Goal: Information Seeking & Learning: Learn about a topic

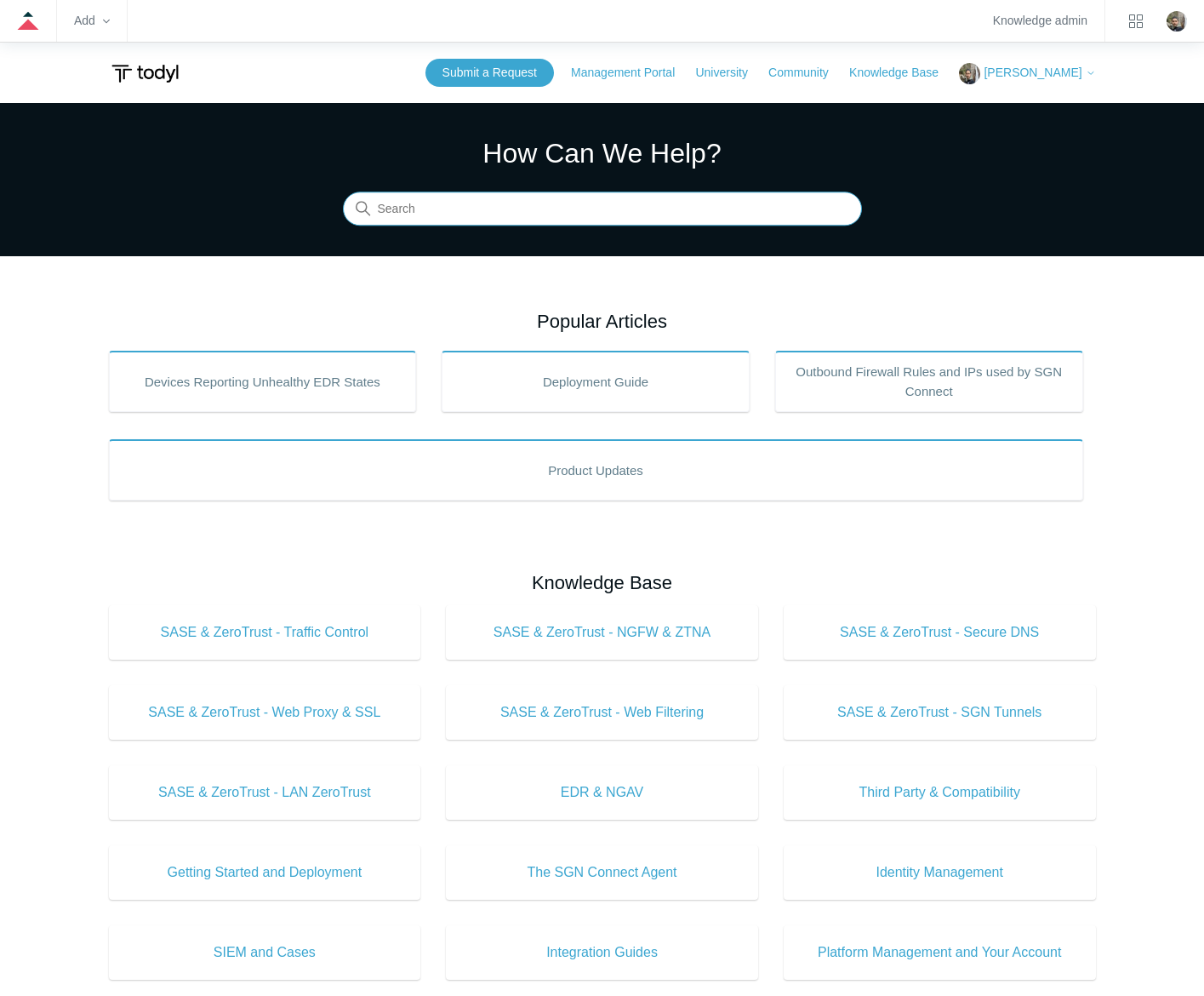
click at [727, 214] on input "Search" at bounding box center [603, 209] width 519 height 34
type input "register as av with"
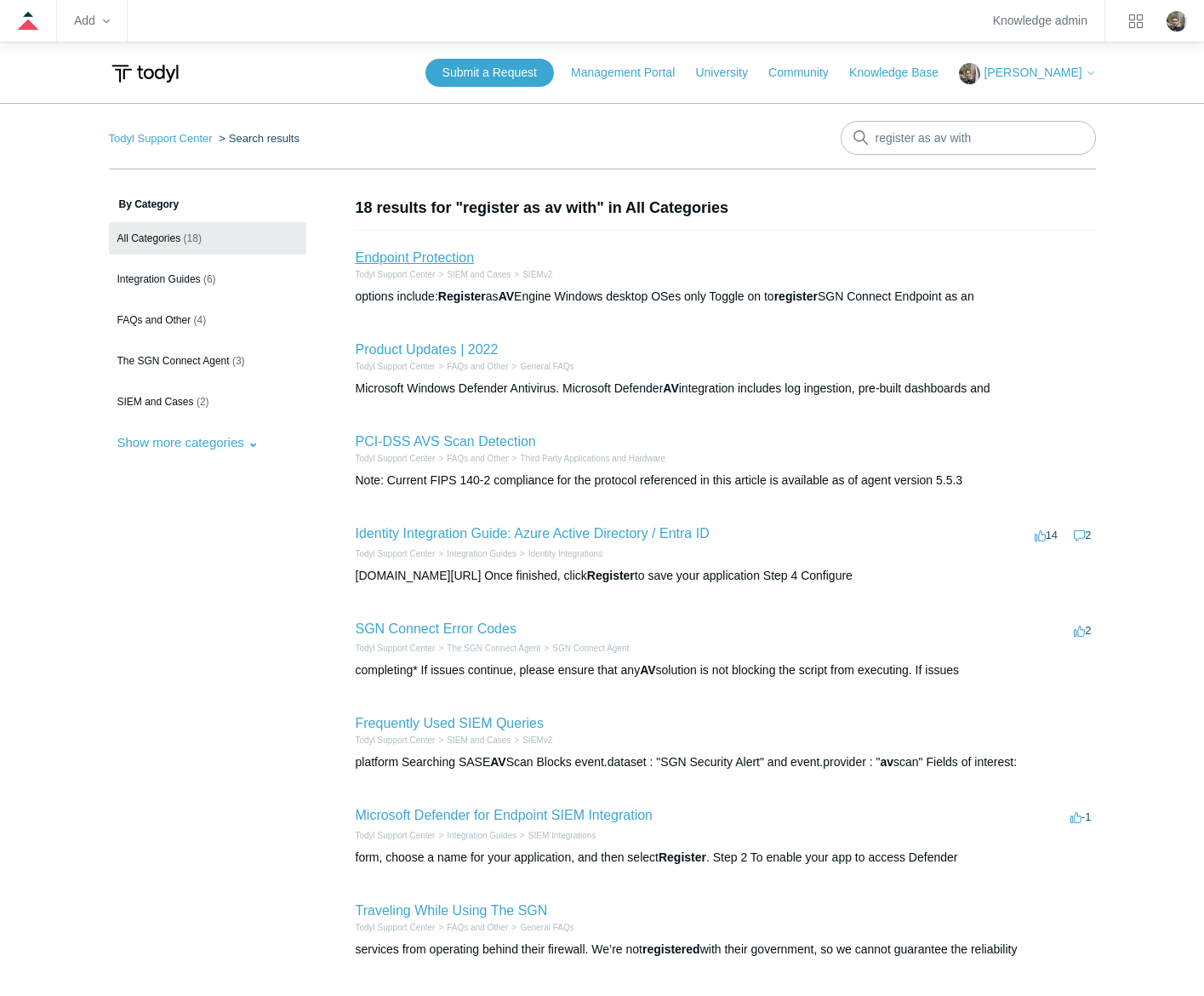
click at [416, 252] on link "Endpoint Protection" at bounding box center [415, 258] width 119 height 15
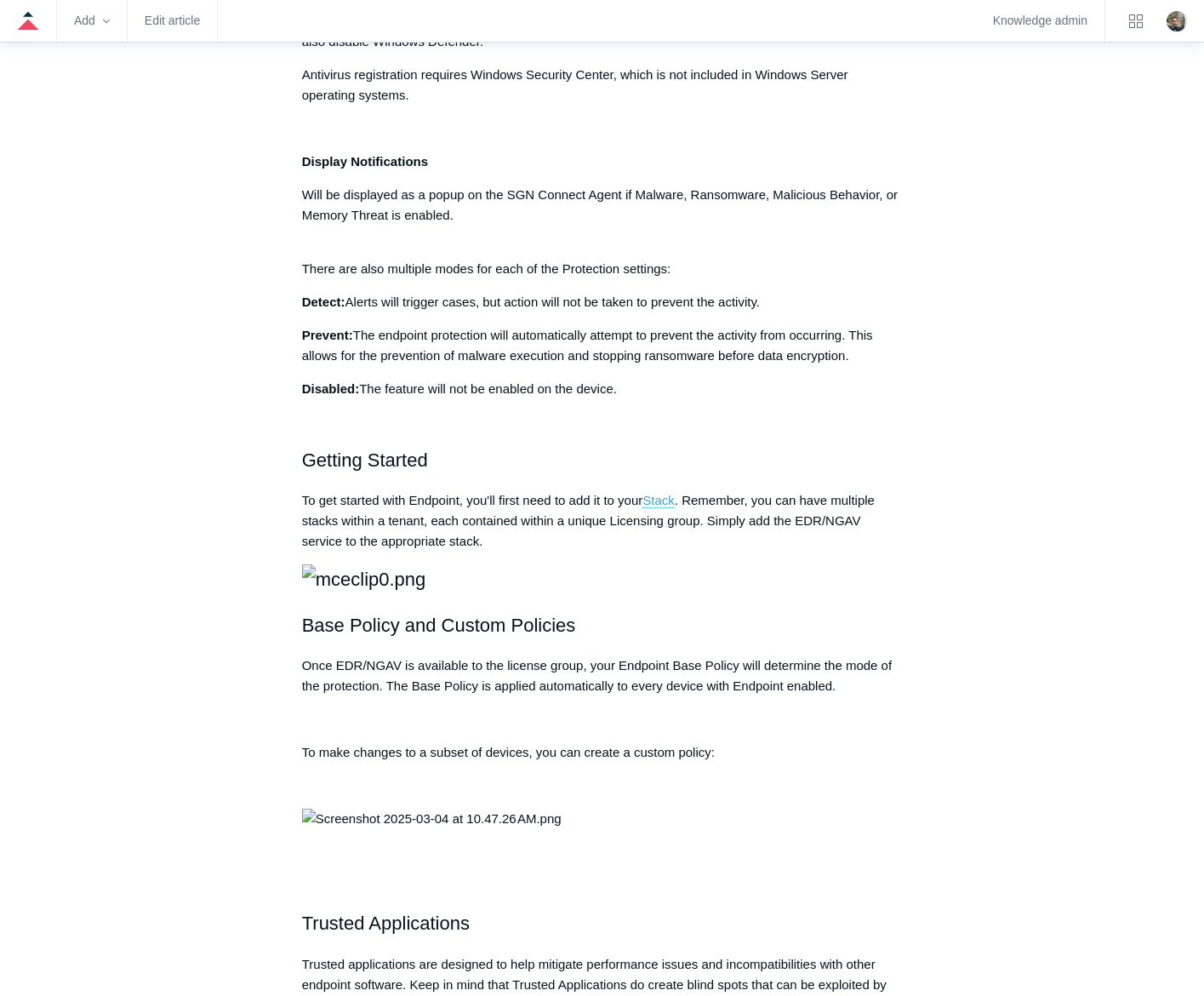
scroll to position [1107, 0]
